Goal: Task Accomplishment & Management: Manage account settings

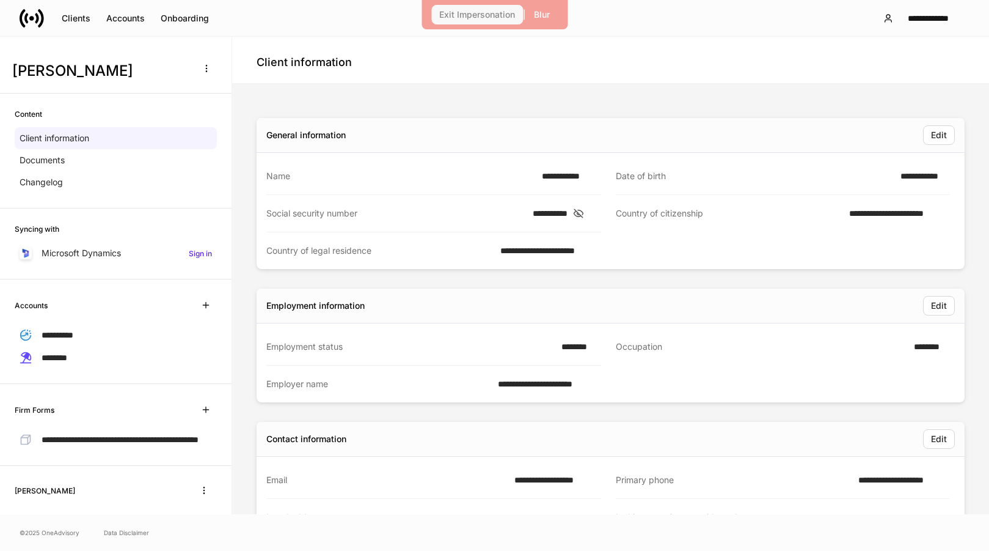
click at [450, 12] on div "Exit Impersonation" at bounding box center [477, 14] width 76 height 9
